Goal: Use online tool/utility: Utilize a website feature to perform a specific function

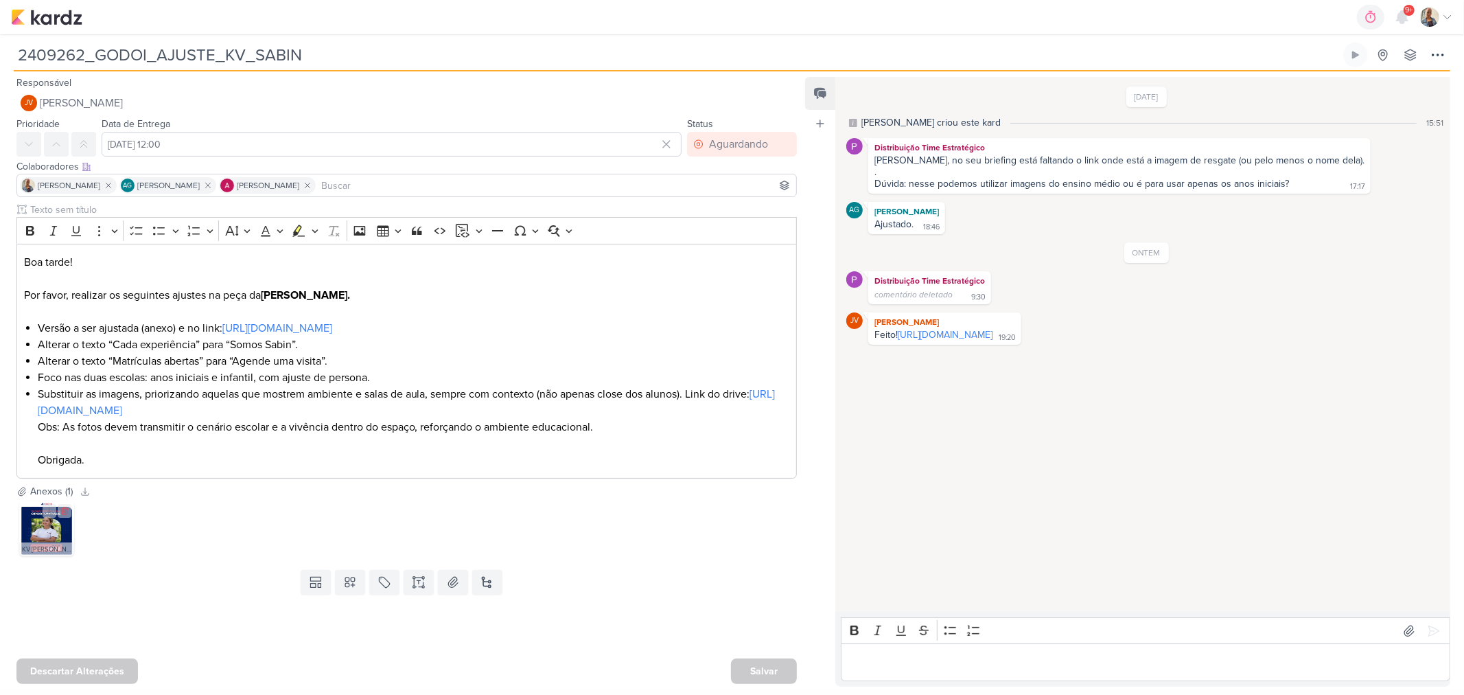
click at [52, 530] on img at bounding box center [46, 528] width 55 height 55
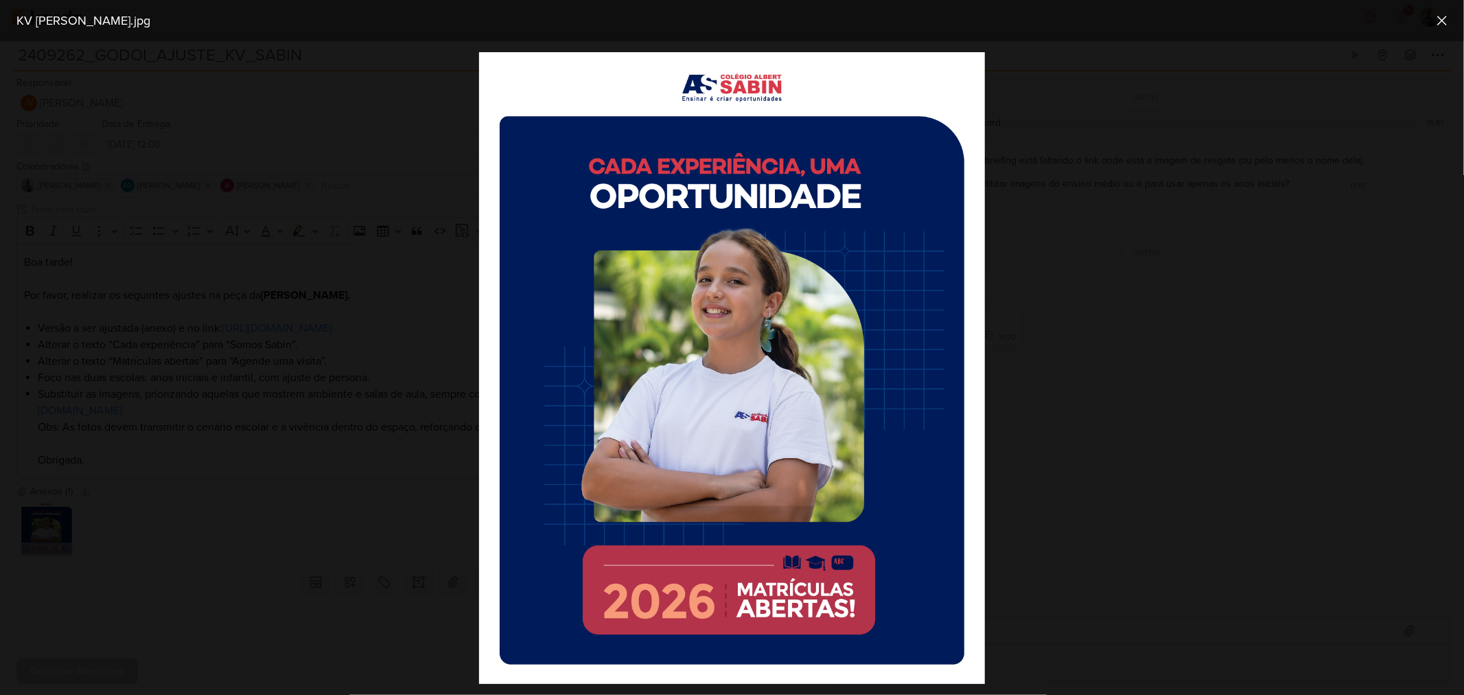
click at [186, 515] on div at bounding box center [732, 367] width 1464 height 653
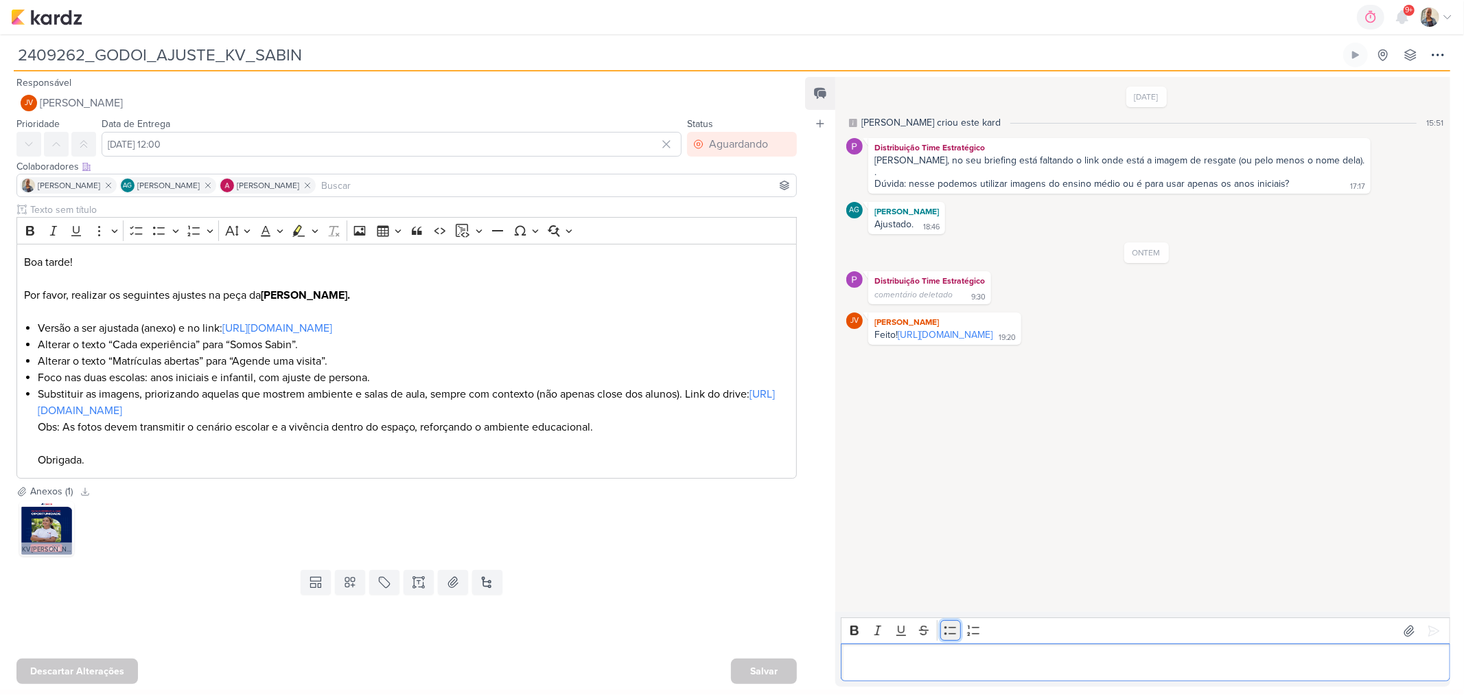
click at [943, 629] on button "Bulleted List" at bounding box center [950, 630] width 21 height 21
drag, startPoint x: 945, startPoint y: 651, endPoint x: 743, endPoint y: 642, distance: 202.7
click at [743, 642] on div "Responsável JV [PERSON_NAME] Nenhum contato encontrado create new contact Novo …" at bounding box center [732, 380] width 1464 height 618
click at [1433, 627] on icon at bounding box center [1434, 631] width 14 height 14
